Goal: Information Seeking & Learning: Learn about a topic

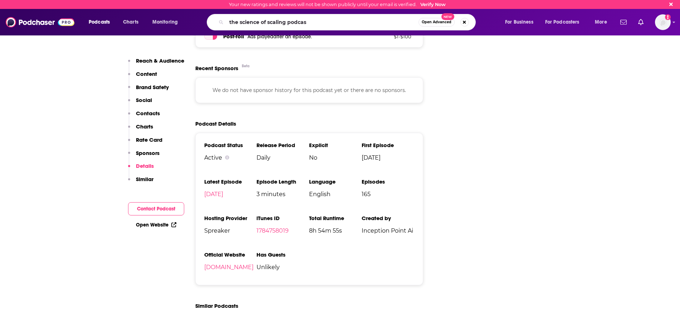
type input "the science of scaling podcast"
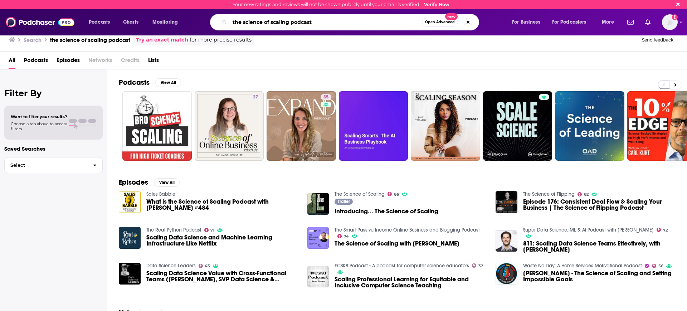
click at [319, 19] on input "the science of scaling podcast" at bounding box center [326, 21] width 192 height 11
click at [239, 19] on input "the science of scaling podcast" at bounding box center [326, 21] width 192 height 11
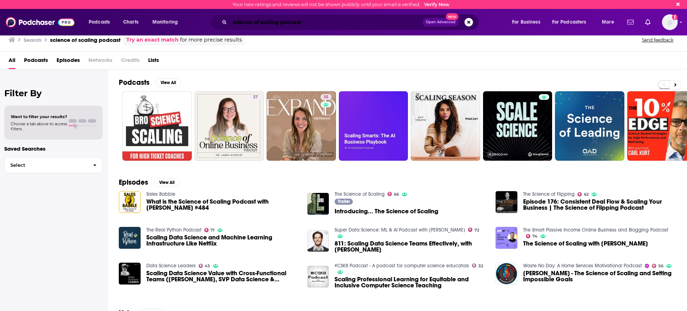
click at [315, 21] on input "science of scaling podcast" at bounding box center [326, 21] width 193 height 11
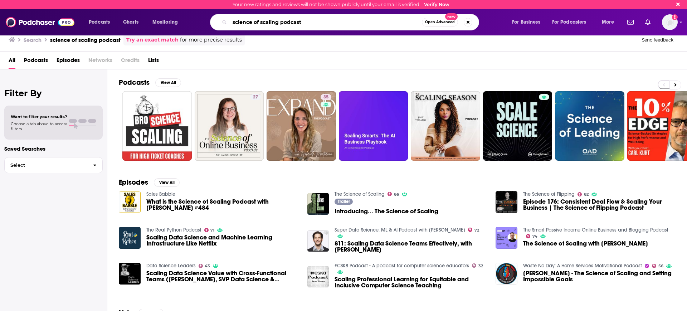
drag, startPoint x: 315, startPoint y: 21, endPoint x: 44, endPoint y: 5, distance: 271.6
click at [55, 13] on div "Podcasts Charts Monitoring science of scaling podcast Open Advanced New For Bus…" at bounding box center [343, 22] width 687 height 26
type input "the startup ideas podcast"
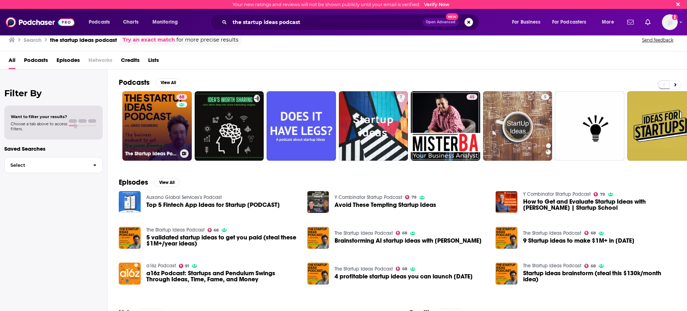
click at [166, 121] on link "68 The Startup Ideas Podcast" at bounding box center [156, 125] width 69 height 69
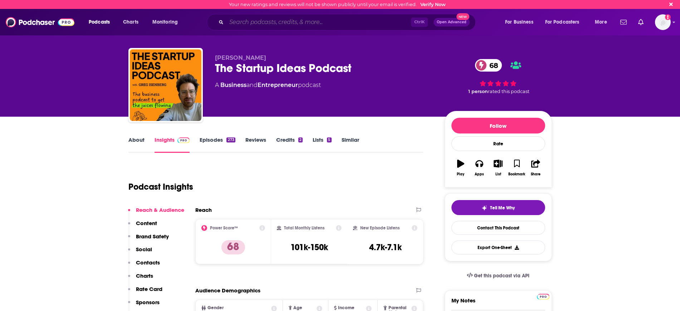
click at [295, 26] on input "Search podcasts, credits, & more..." at bounding box center [318, 21] width 185 height 11
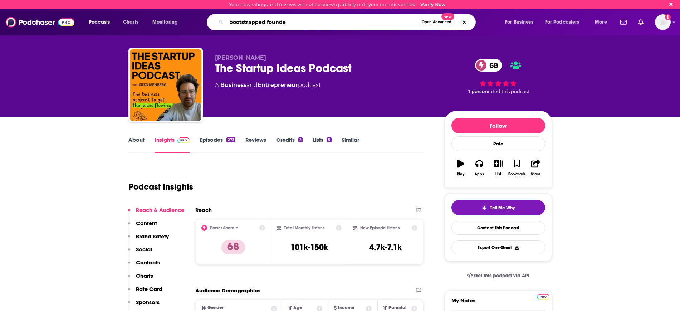
type input "bootstrapped founder"
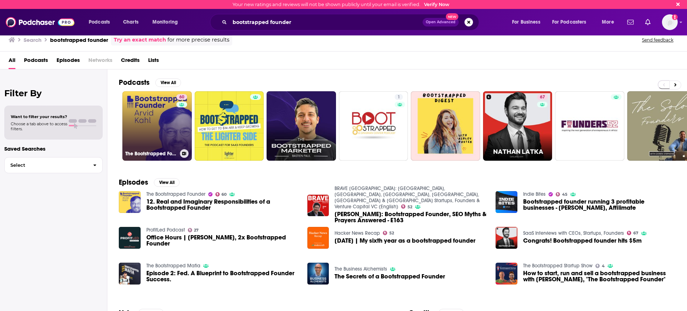
click at [166, 106] on link "60 The Bootstrapped Founder" at bounding box center [156, 125] width 69 height 69
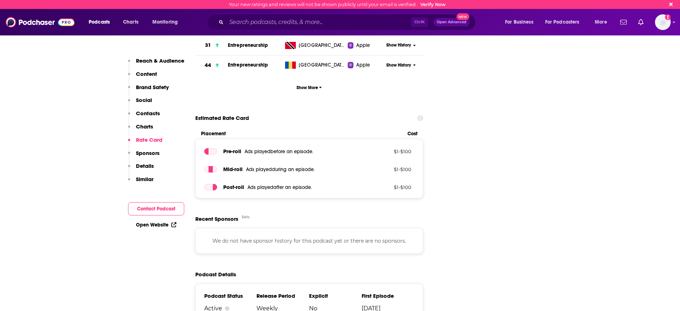
scroll to position [1207, 0]
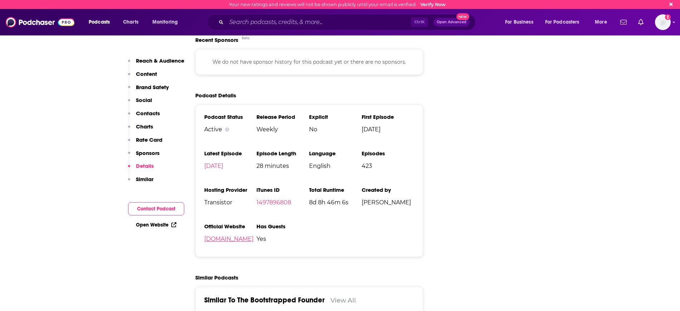
click at [236, 235] on link "[DOMAIN_NAME]" at bounding box center [228, 238] width 49 height 7
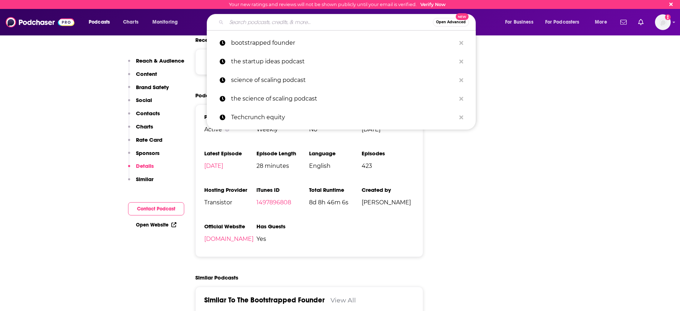
click at [238, 22] on input "Search podcasts, credits, & more..." at bounding box center [329, 21] width 206 height 11
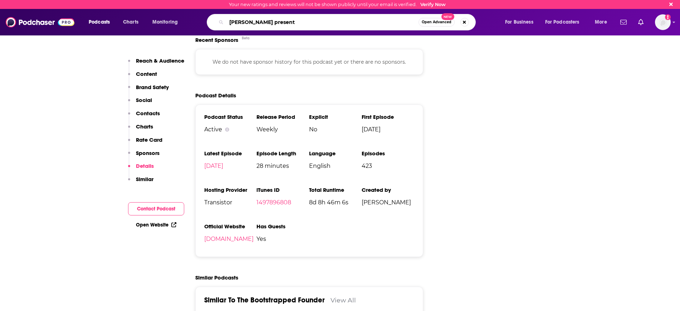
type input "[PERSON_NAME] presents"
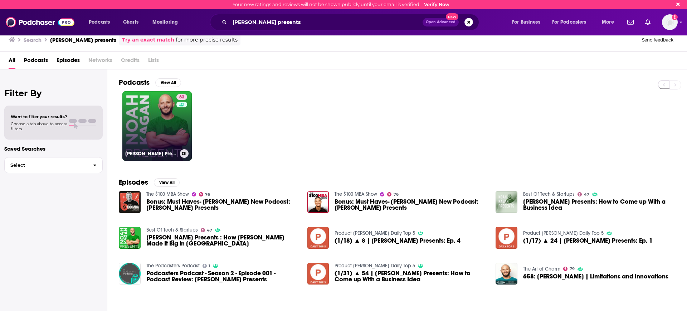
click at [134, 120] on link "63 [PERSON_NAME] Presents" at bounding box center [156, 125] width 69 height 69
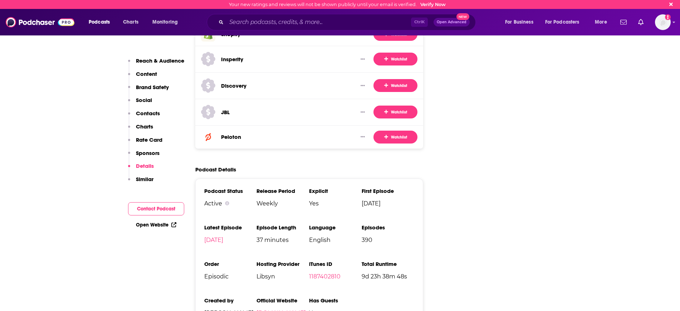
scroll to position [1475, 0]
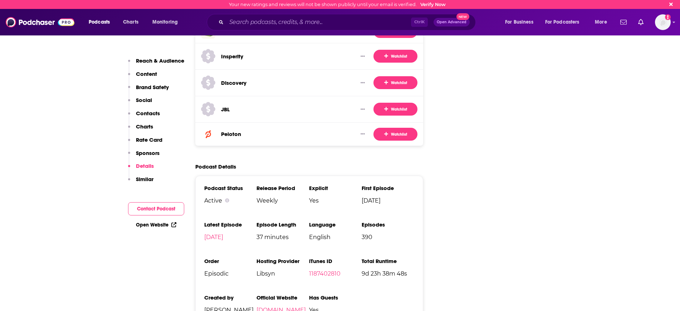
click at [271, 307] on link "[DOMAIN_NAME]" at bounding box center [280, 310] width 49 height 7
